Goal: Task Accomplishment & Management: Manage account settings

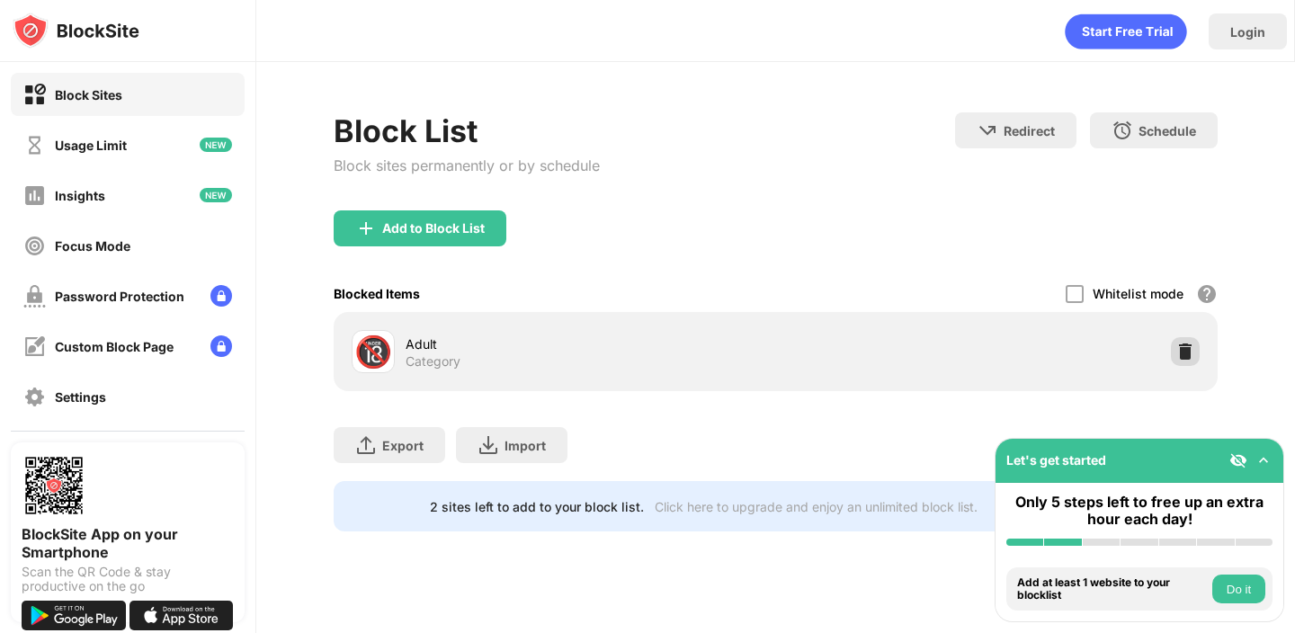
click at [1181, 352] on img at bounding box center [1185, 352] width 18 height 18
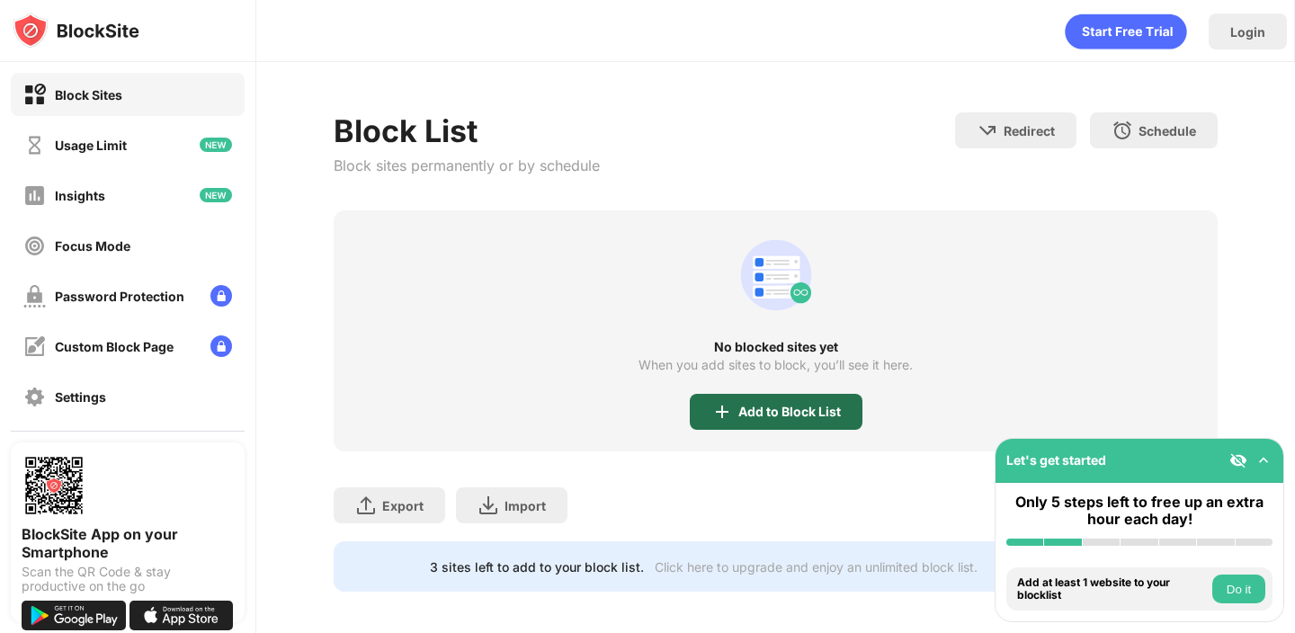
click at [747, 412] on div "Add to Block List" at bounding box center [789, 412] width 103 height 14
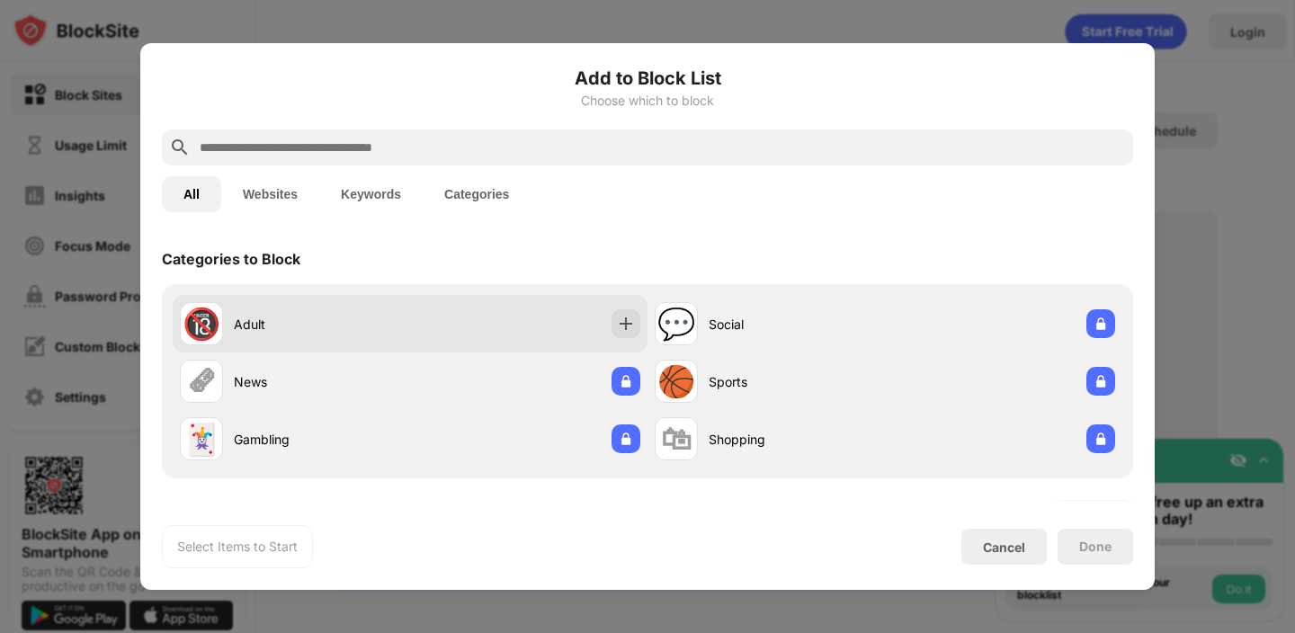
click at [503, 326] on div "🔞 Adult" at bounding box center [410, 324] width 475 height 58
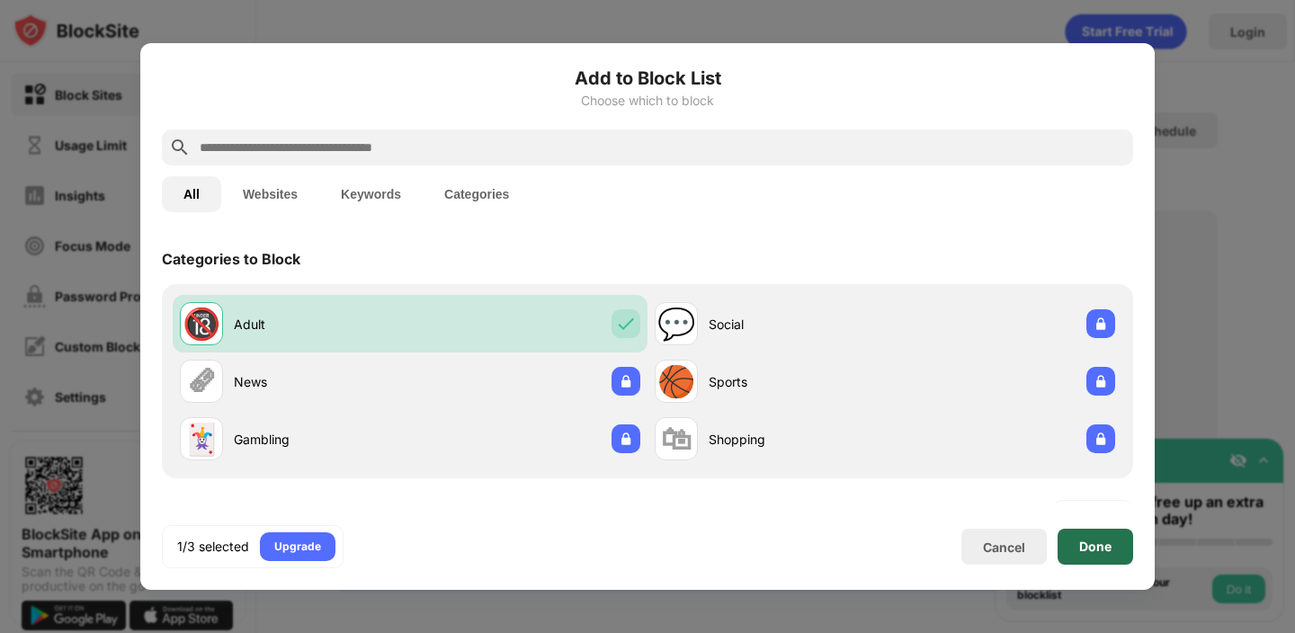
click at [1094, 553] on div "Done" at bounding box center [1095, 547] width 32 height 14
